Goal: Task Accomplishment & Management: Complete application form

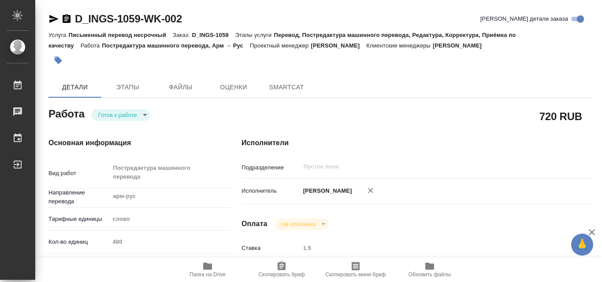
type textarea "x"
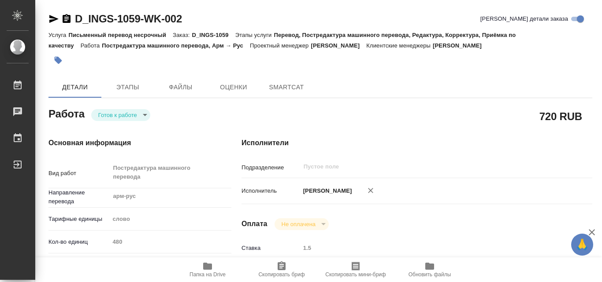
type textarea "x"
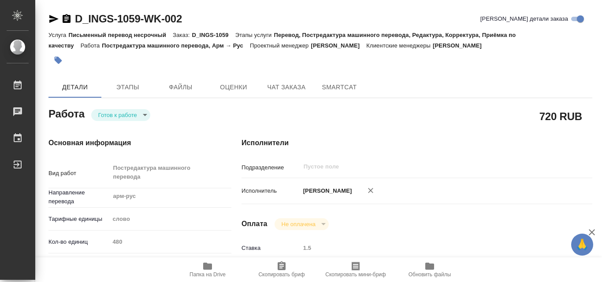
type textarea "x"
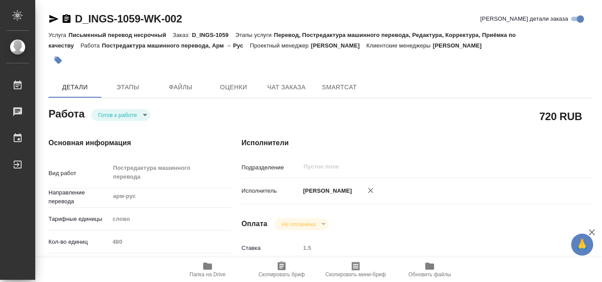
type textarea "x"
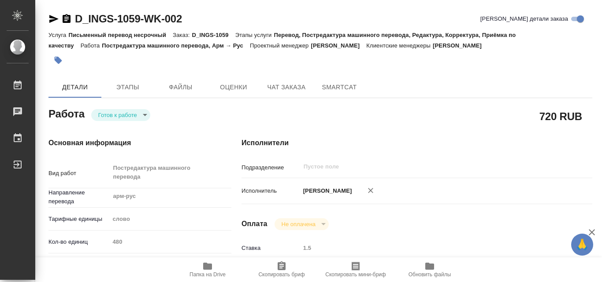
type textarea "x"
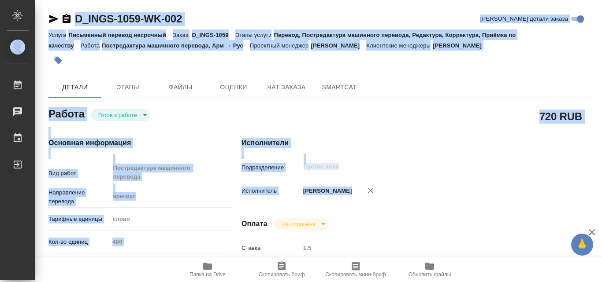
drag, startPoint x: 600, startPoint y: 212, endPoint x: 591, endPoint y: 230, distance: 20.5
click at [591, 230] on div "🙏 .cls-1 fill:#fff; AWATERA [PERSON_NAME] Работы 0 Чаты График Выйти D_INGS-105…" at bounding box center [301, 141] width 602 height 282
click at [591, 230] on icon "button" at bounding box center [591, 232] width 11 height 11
click at [204, 268] on icon "button" at bounding box center [207, 266] width 9 height 7
type textarea "x"
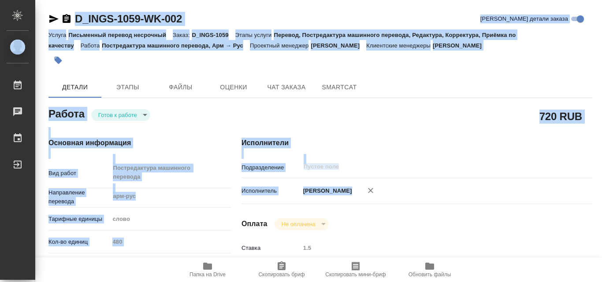
type textarea "x"
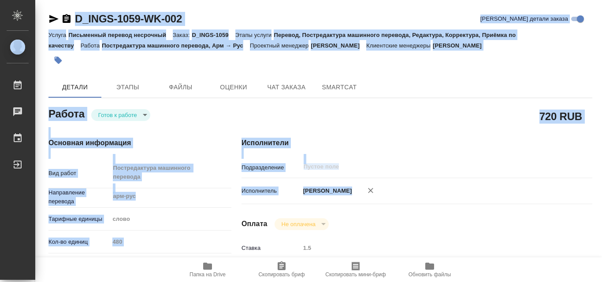
type textarea "x"
